Goal: Task Accomplishment & Management: Use online tool/utility

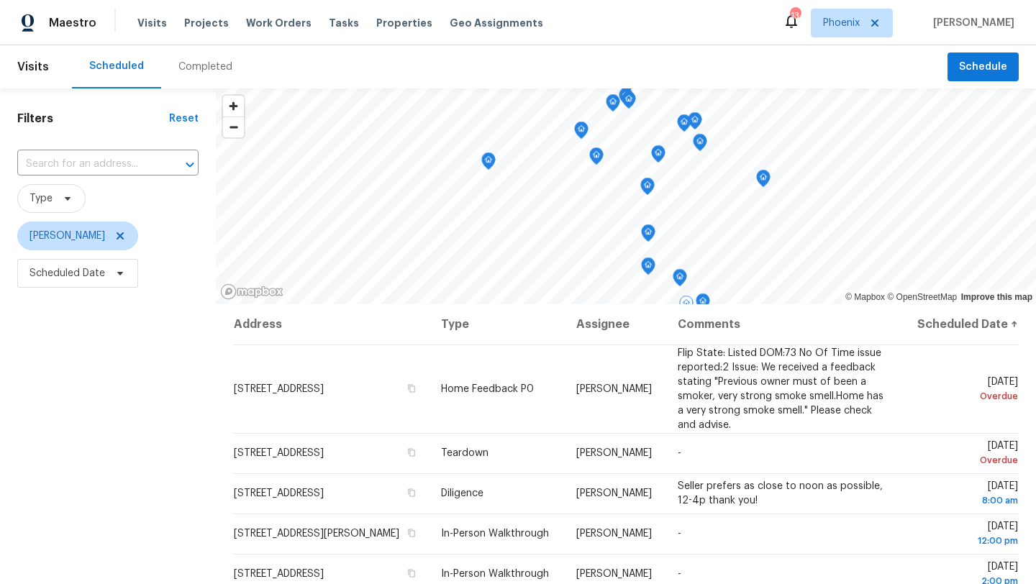
scroll to position [89, 0]
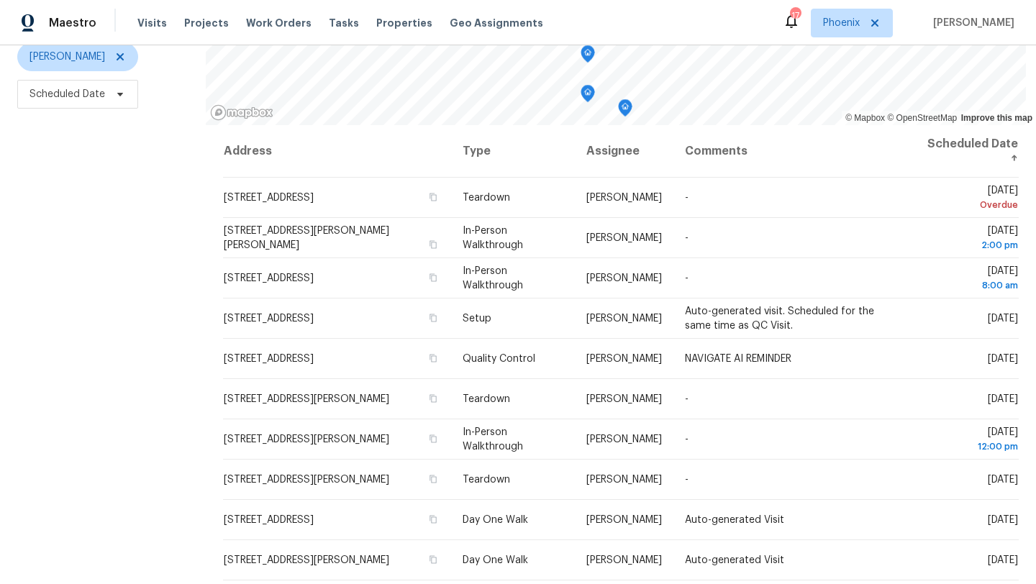
scroll to position [184, 0]
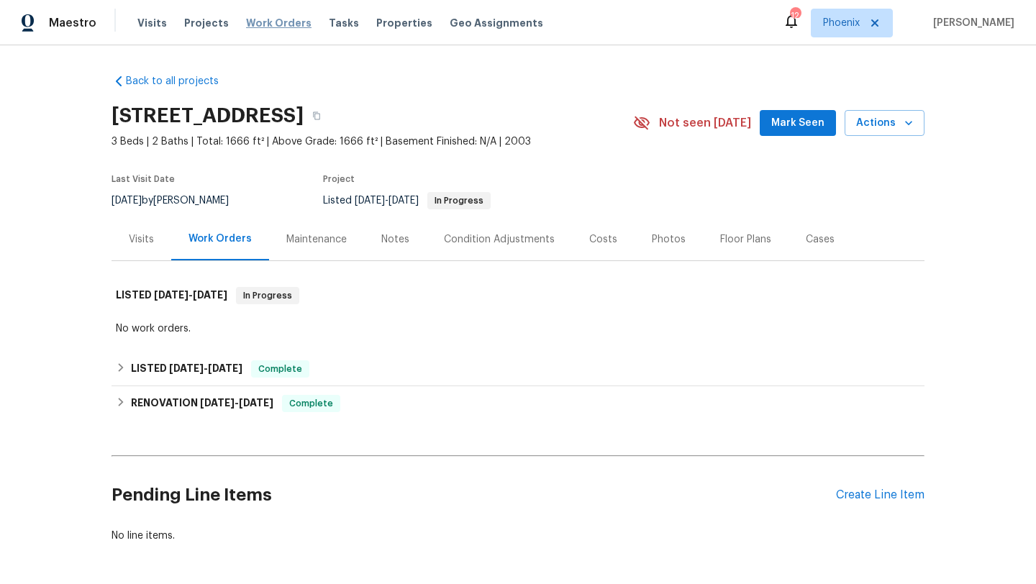
click at [266, 25] on span "Work Orders" at bounding box center [278, 23] width 65 height 14
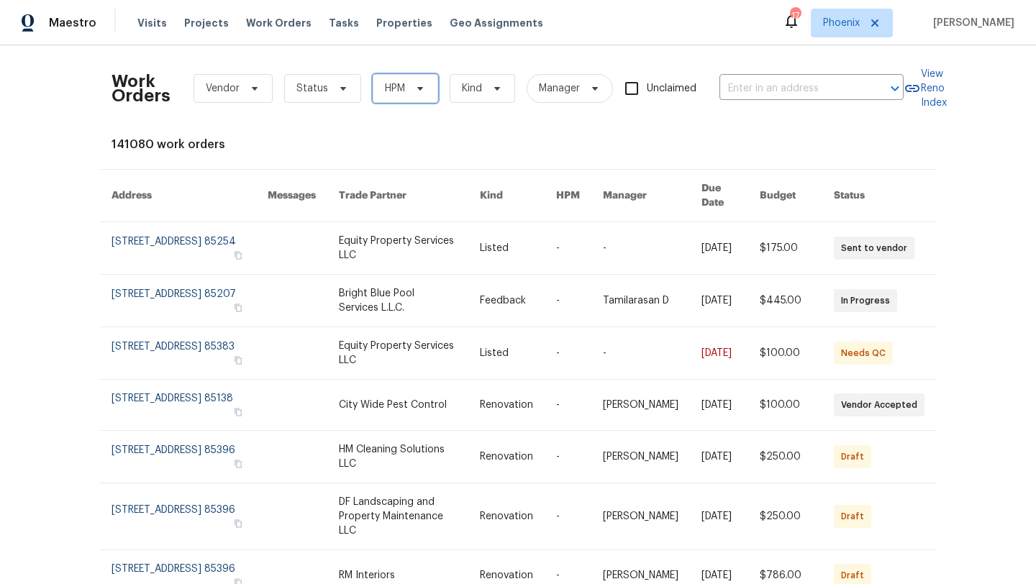
click at [407, 91] on span "HPM" at bounding box center [405, 88] width 65 height 29
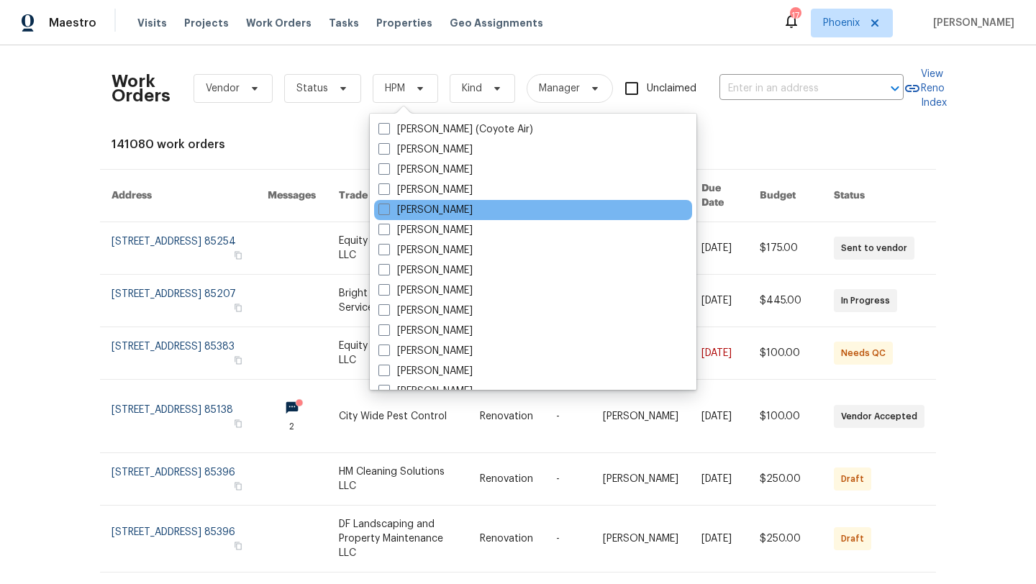
scroll to position [27, 0]
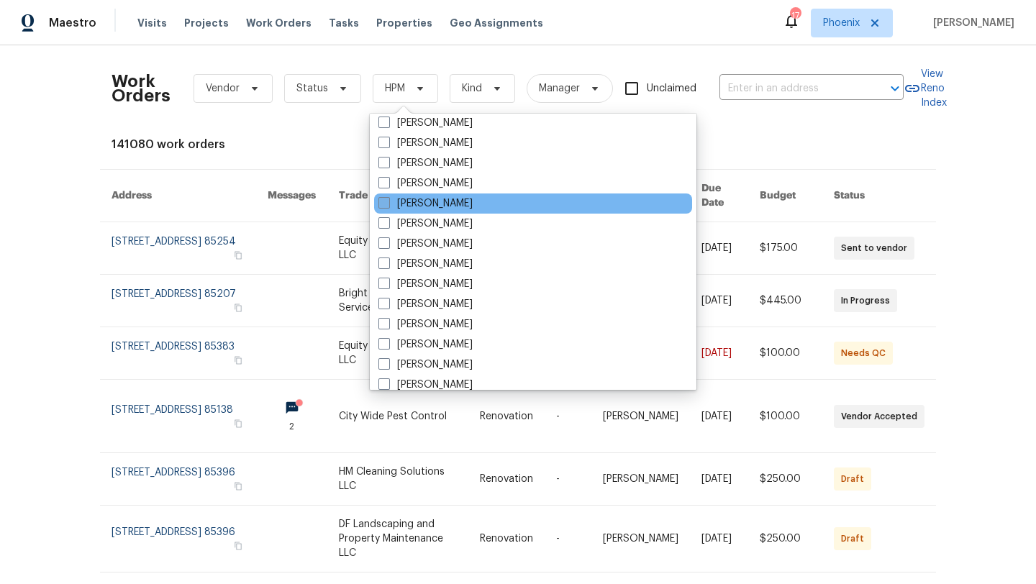
click at [407, 197] on label "Austin Hatch" at bounding box center [425, 203] width 94 height 14
click at [388, 197] on input "Austin Hatch" at bounding box center [382, 200] width 9 height 9
checkbox input "true"
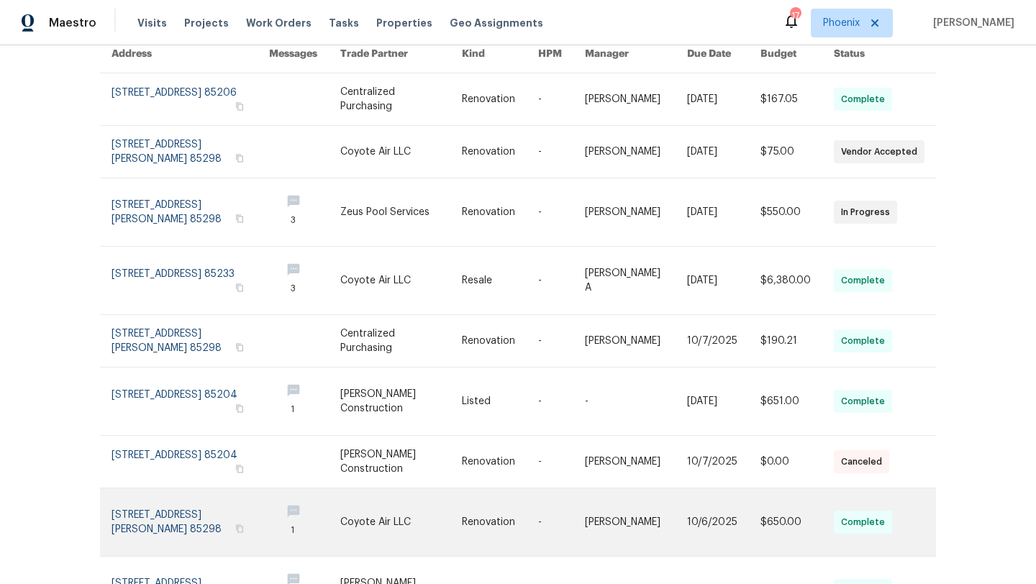
scroll to position [85, 0]
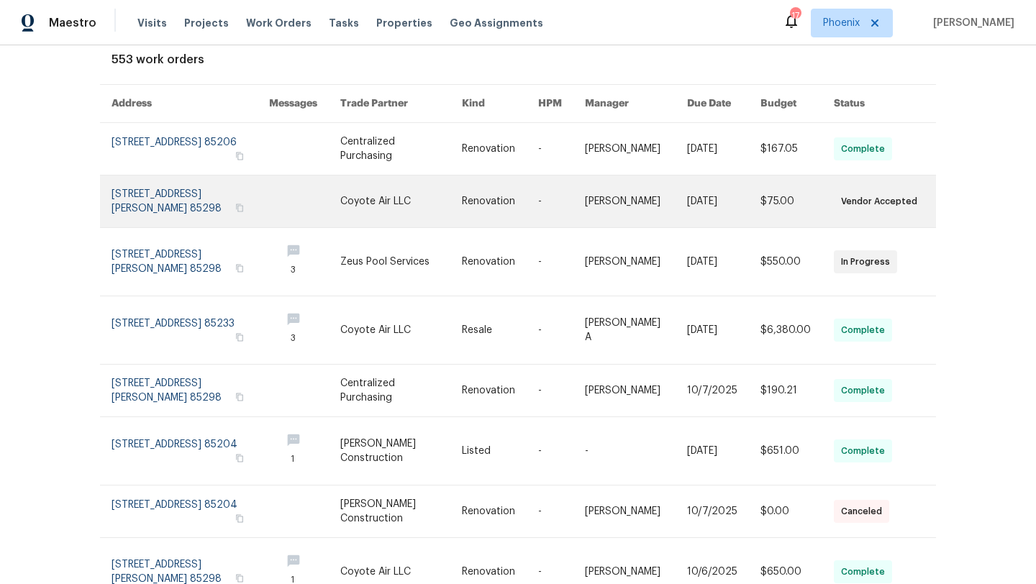
click at [180, 198] on link at bounding box center [191, 202] width 158 height 52
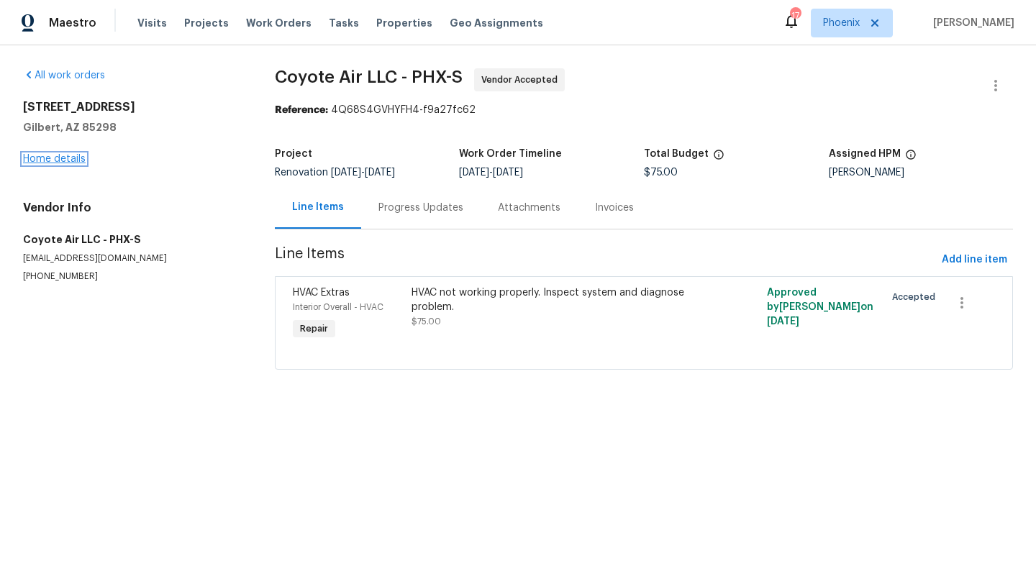
click at [65, 161] on link "Home details" at bounding box center [54, 159] width 63 height 10
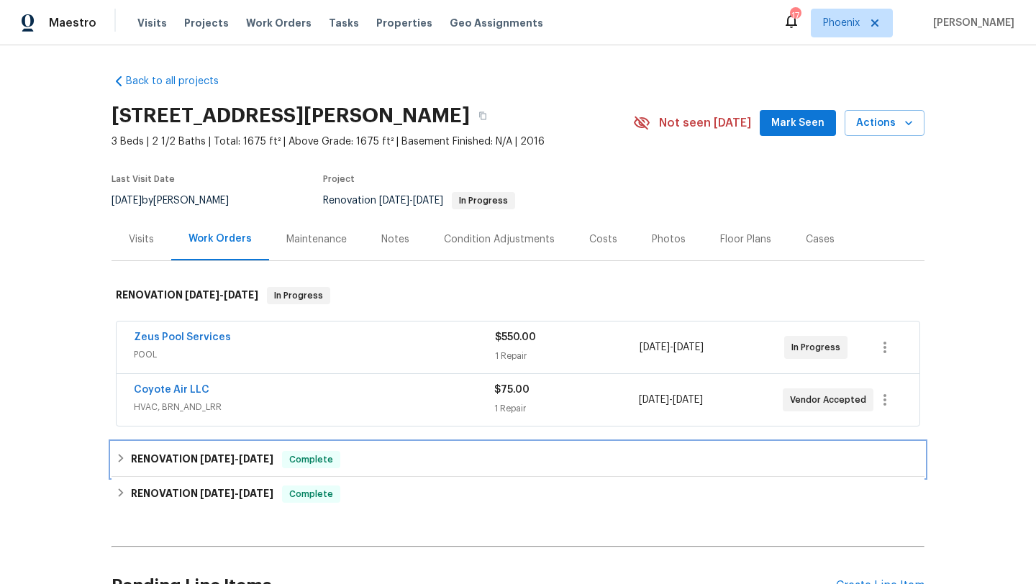
click at [121, 457] on icon at bounding box center [121, 458] width 5 height 9
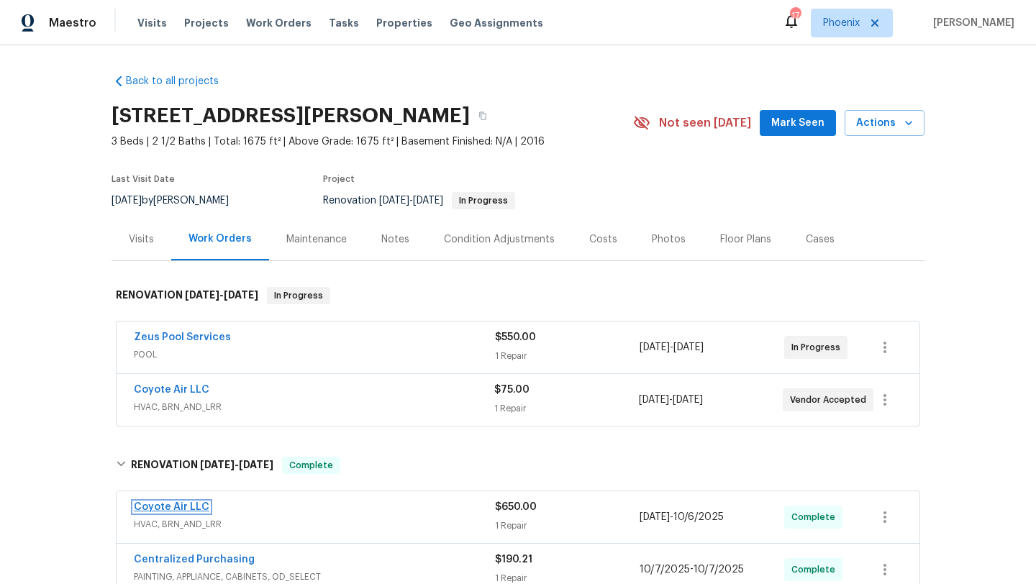
click at [171, 509] on link "Coyote Air LLC" at bounding box center [172, 507] width 76 height 10
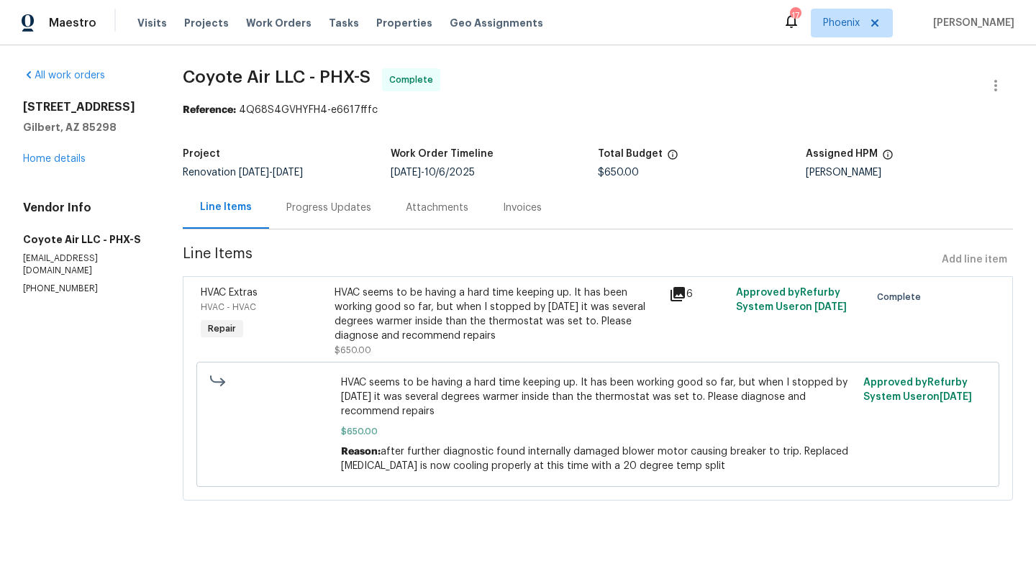
click at [339, 207] on div "Progress Updates" at bounding box center [328, 208] width 85 height 14
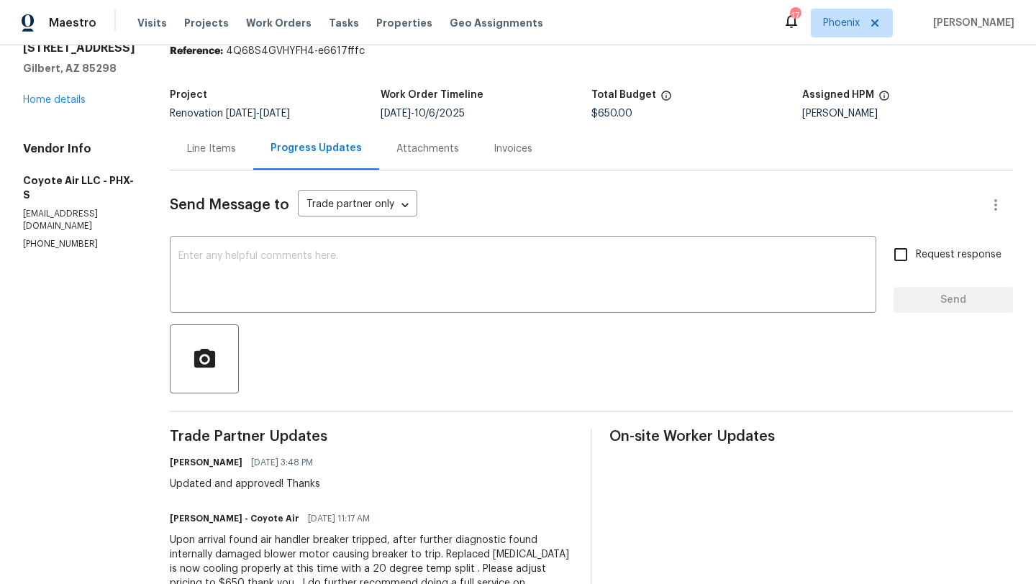
scroll to position [135, 0]
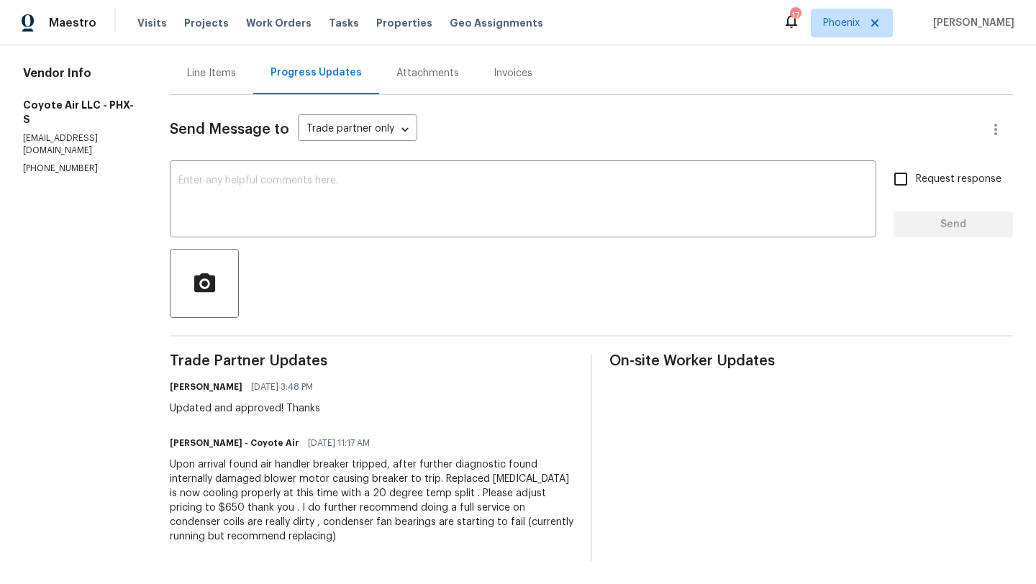
click at [212, 71] on div "Line Items" at bounding box center [211, 73] width 49 height 14
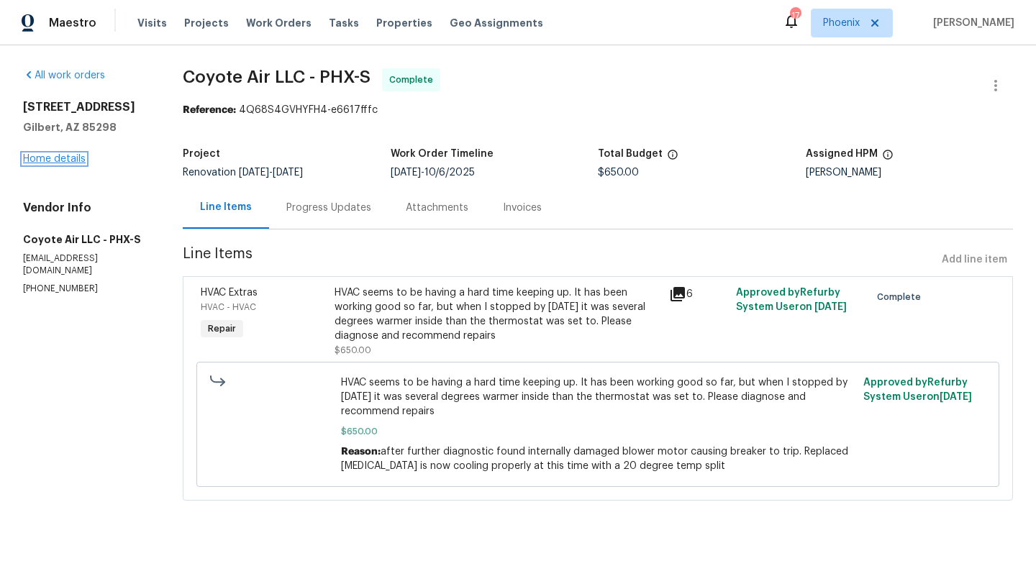
click at [58, 160] on link "Home details" at bounding box center [54, 159] width 63 height 10
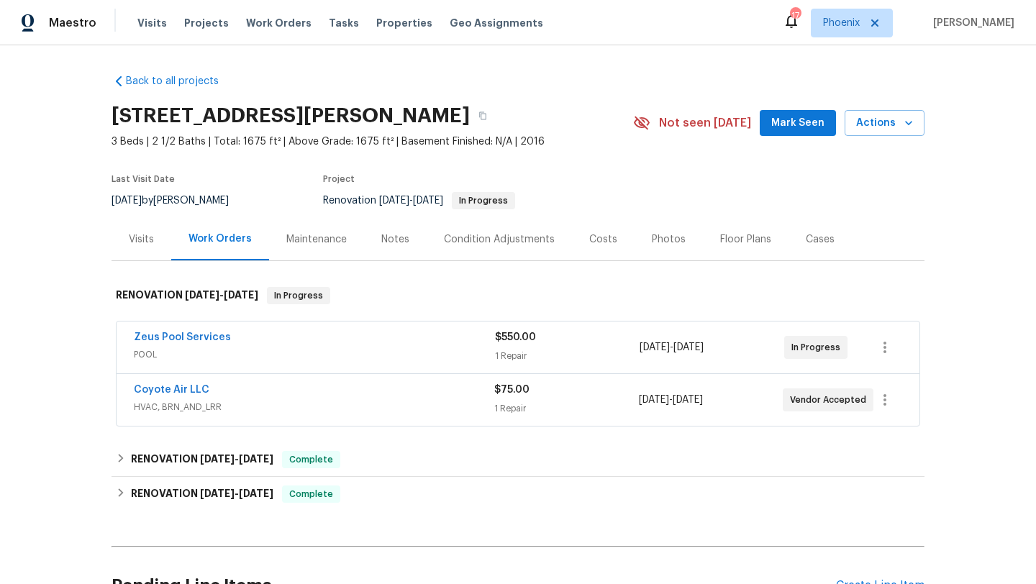
click at [804, 134] on button "Mark Seen" at bounding box center [798, 123] width 76 height 27
click at [283, 19] on span "Work Orders" at bounding box center [278, 23] width 65 height 14
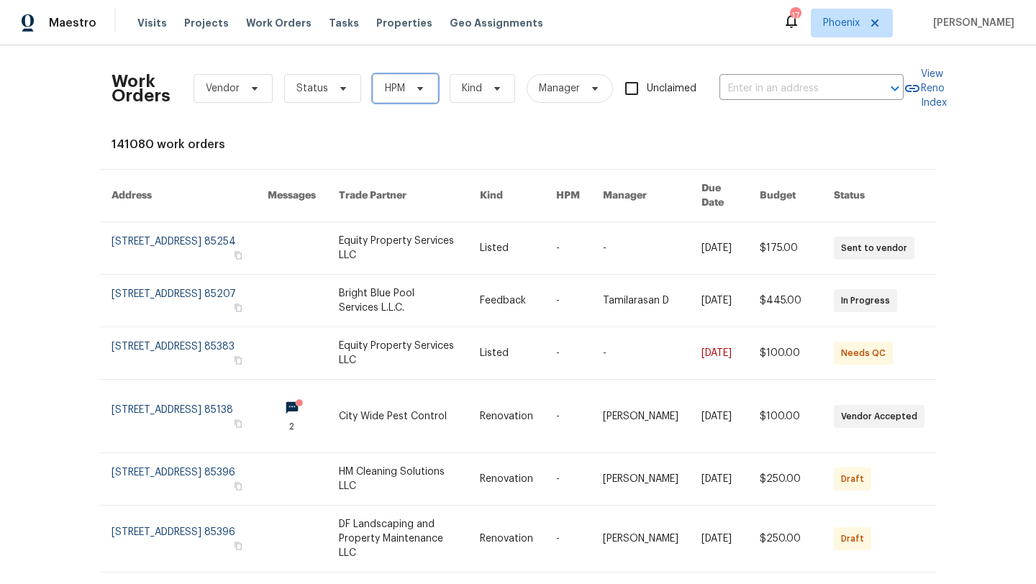
click at [427, 85] on span "HPM" at bounding box center [405, 88] width 65 height 29
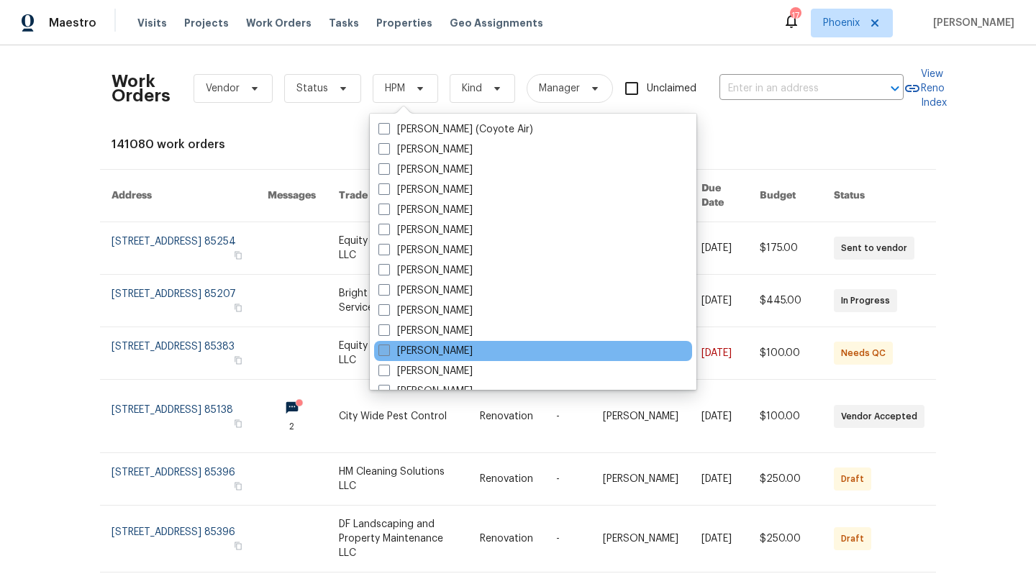
scroll to position [863, 0]
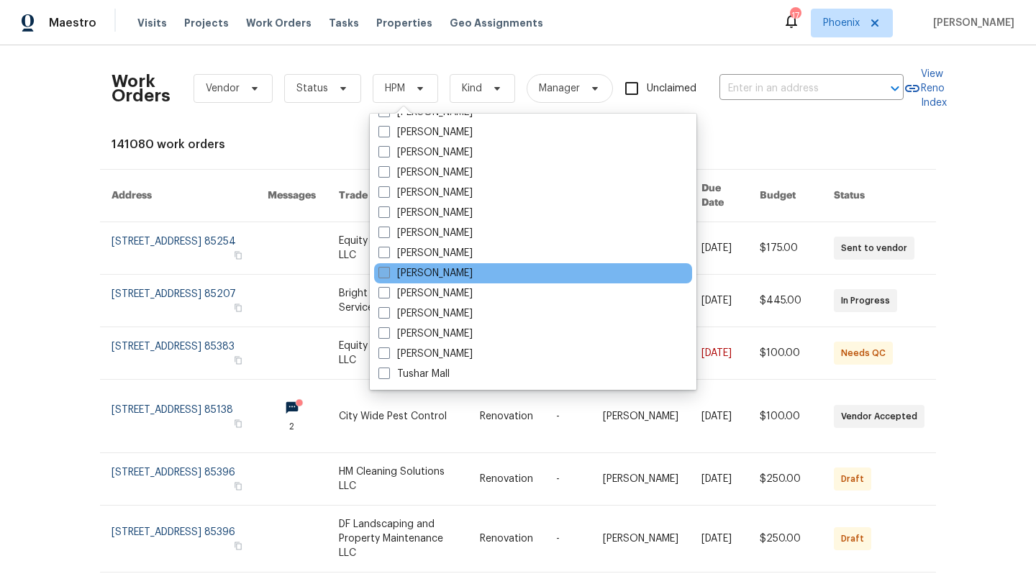
click at [386, 273] on span at bounding box center [384, 273] width 12 height 12
click at [386, 273] on input "[PERSON_NAME]" at bounding box center [382, 270] width 9 height 9
checkbox input "true"
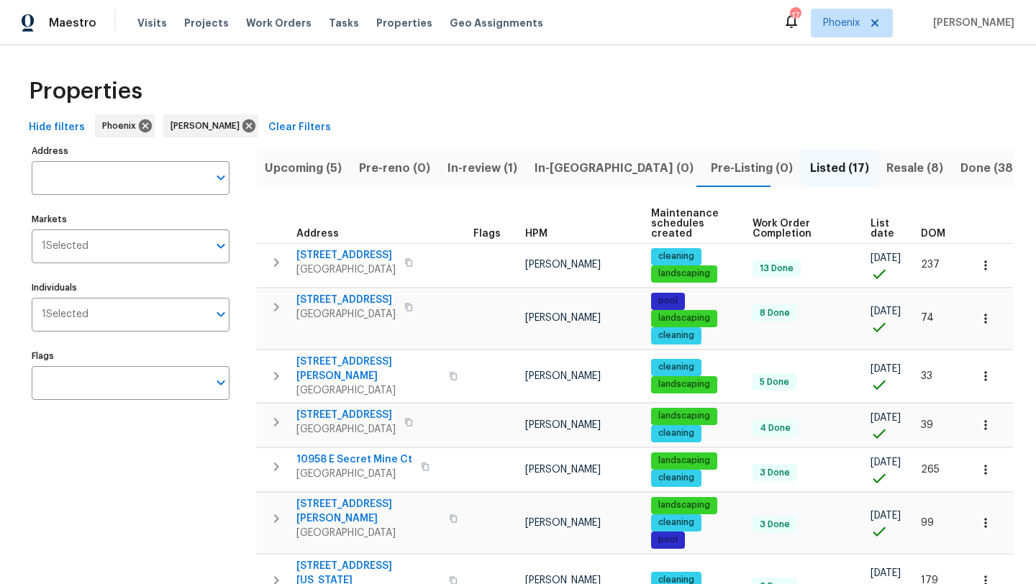
click at [886, 171] on span "Resale (8)" at bounding box center [914, 168] width 57 height 20
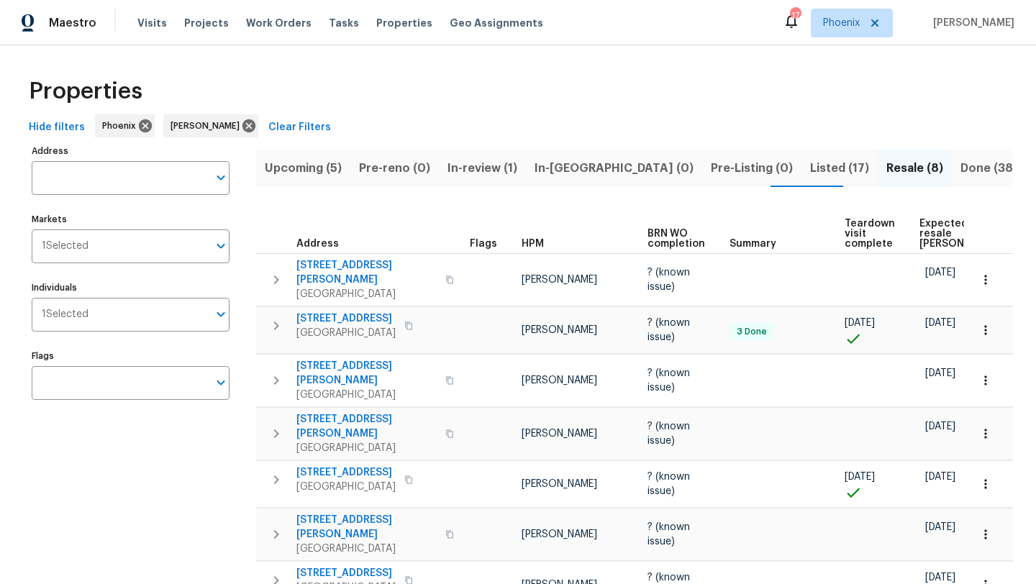
click at [321, 166] on span "Upcoming (5)" at bounding box center [303, 168] width 77 height 20
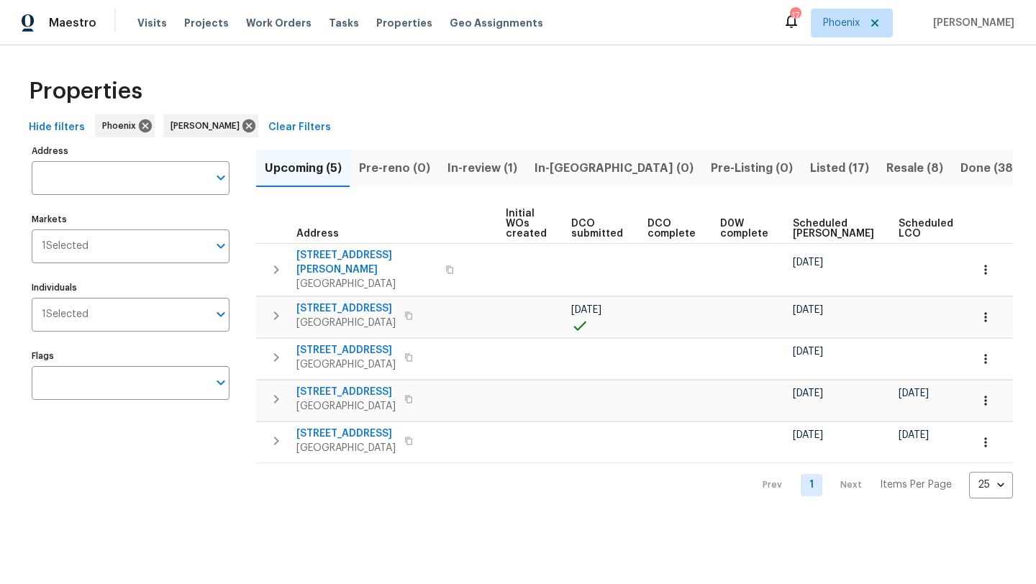
scroll to position [0, 158]
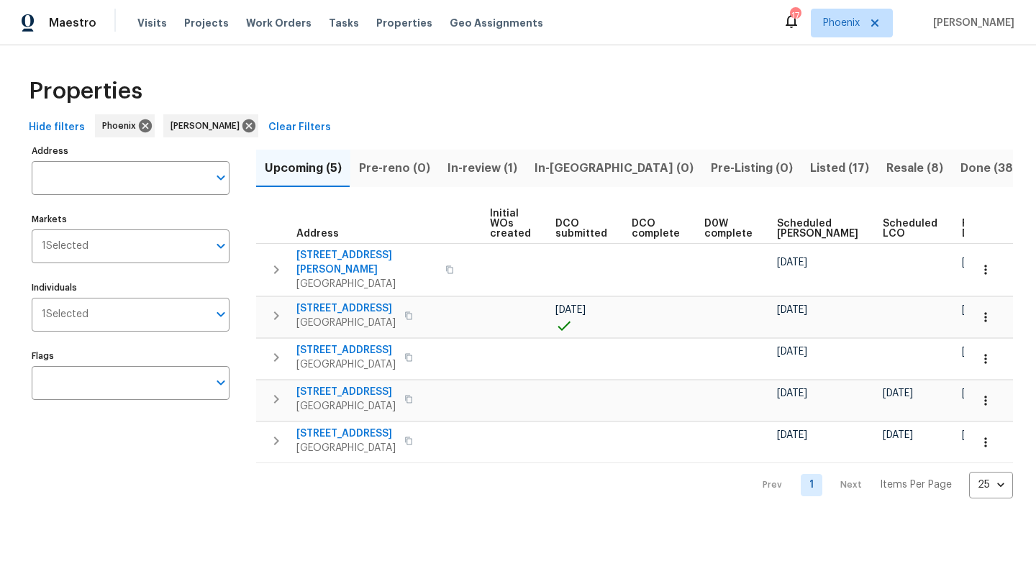
click at [810, 169] on span "Listed (17)" at bounding box center [839, 168] width 59 height 20
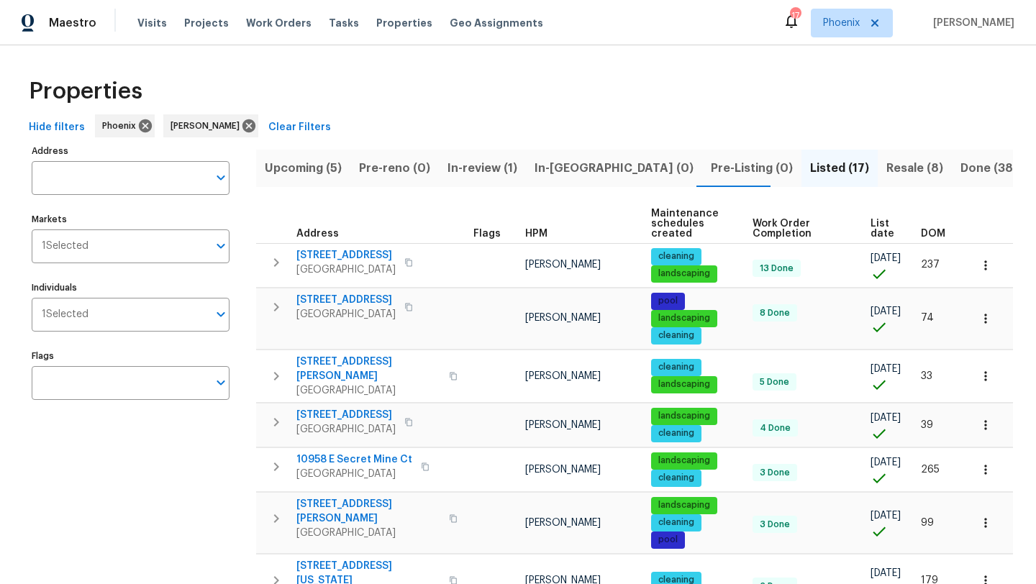
click at [886, 165] on span "Resale (8)" at bounding box center [914, 168] width 57 height 20
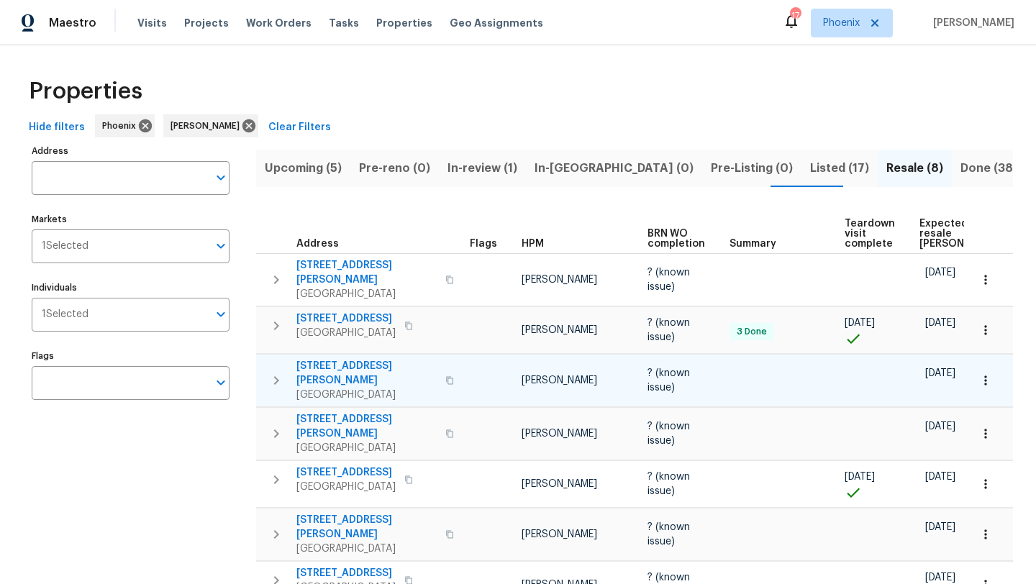
click at [445, 376] on icon "button" at bounding box center [449, 380] width 9 height 9
